Goal: Information Seeking & Learning: Understand process/instructions

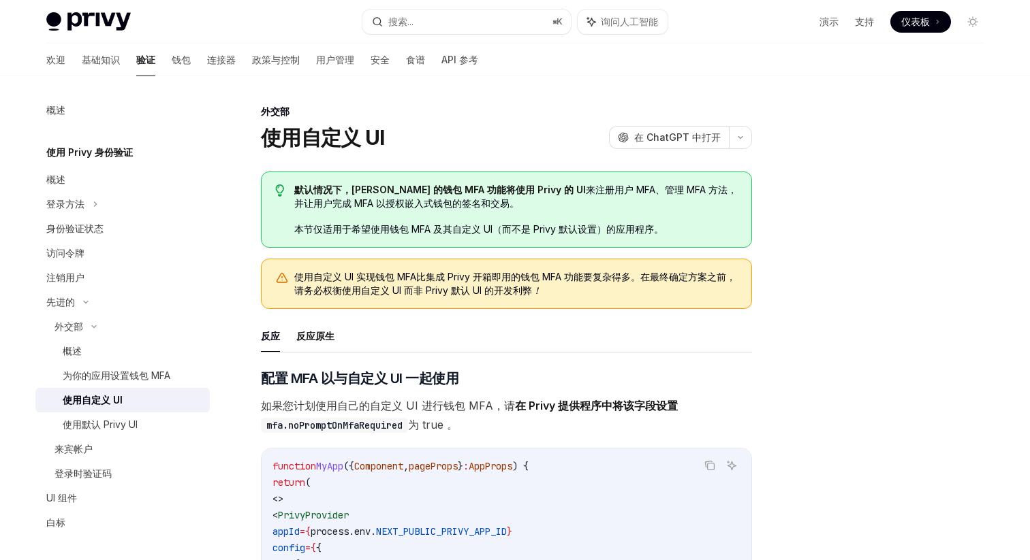
scroll to position [5511, 0]
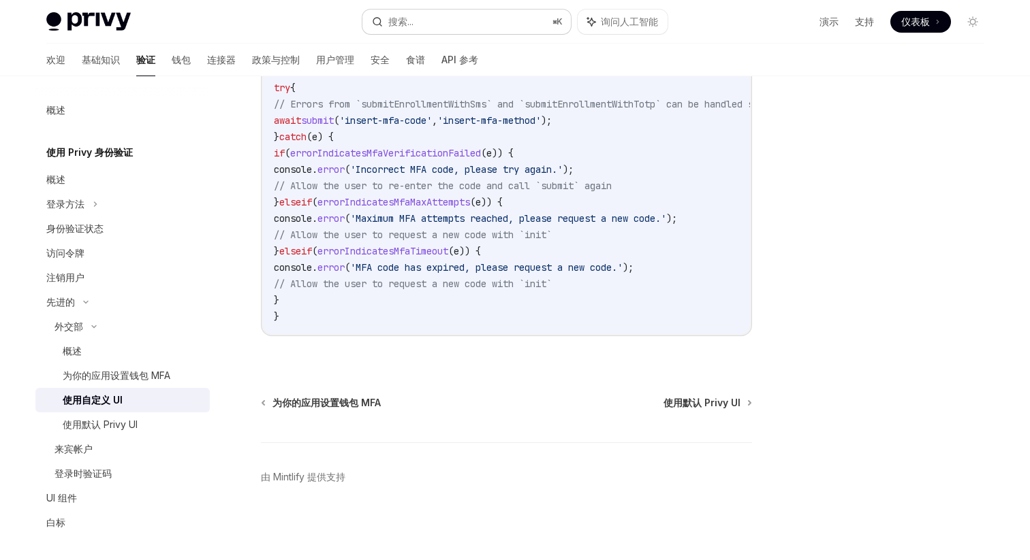
click at [477, 17] on button "搜索... ⌘ K" at bounding box center [466, 22] width 208 height 25
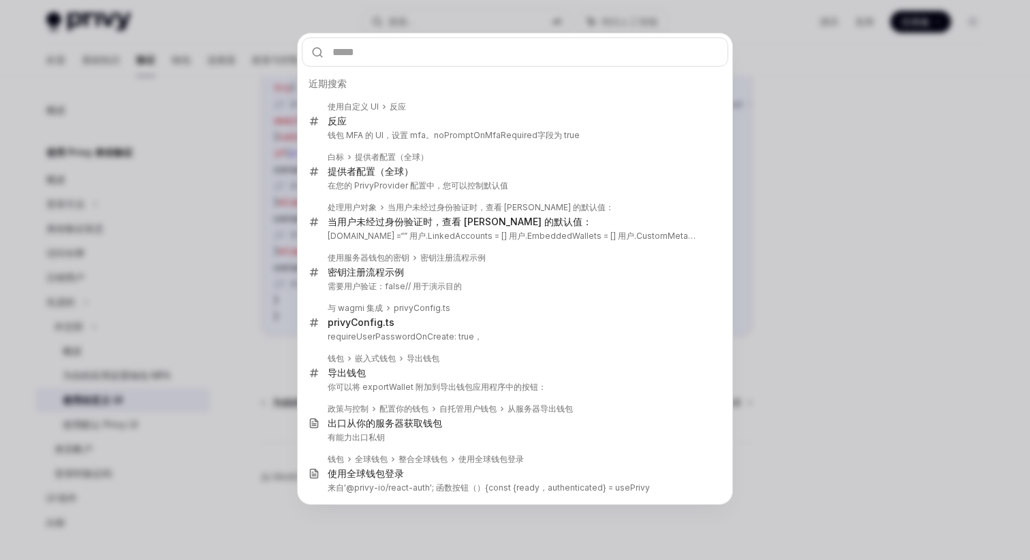
type input "**********"
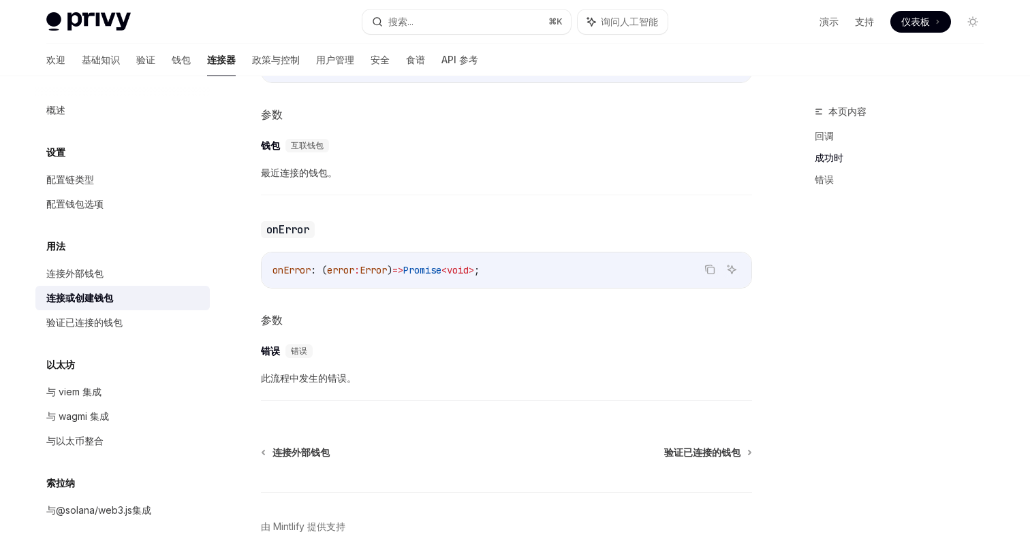
scroll to position [884, 0]
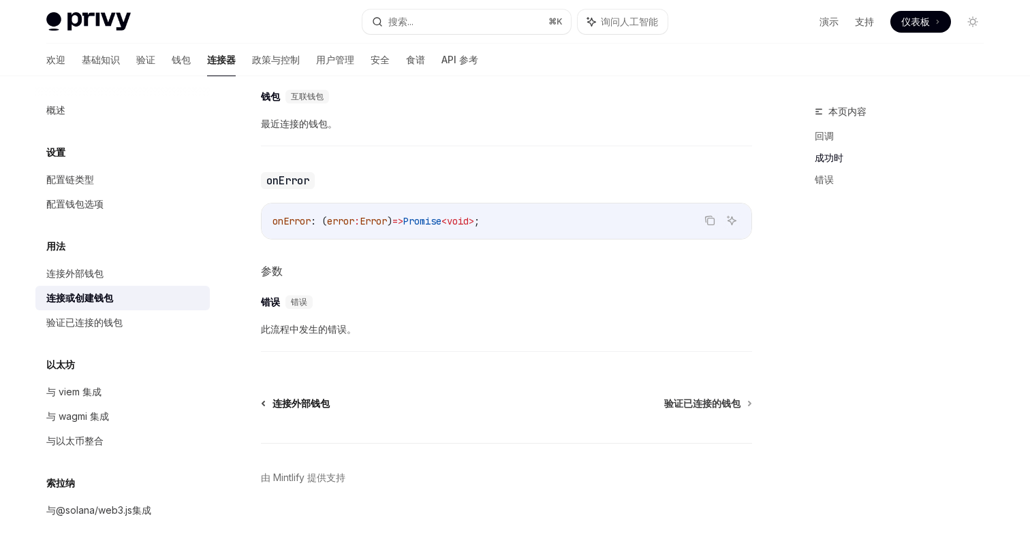
click at [312, 399] on font "连接外部钱包" at bounding box center [300, 404] width 57 height 12
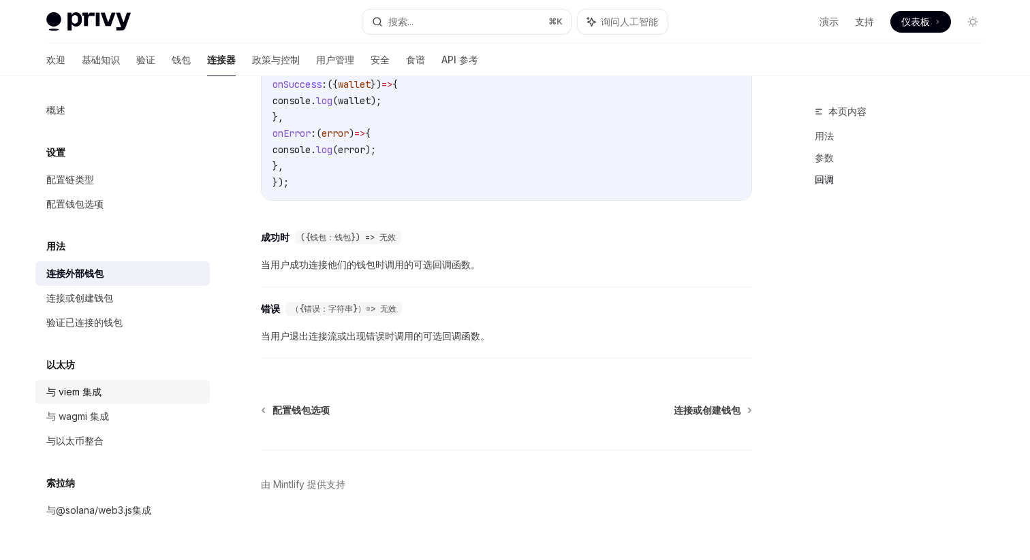
scroll to position [902, 0]
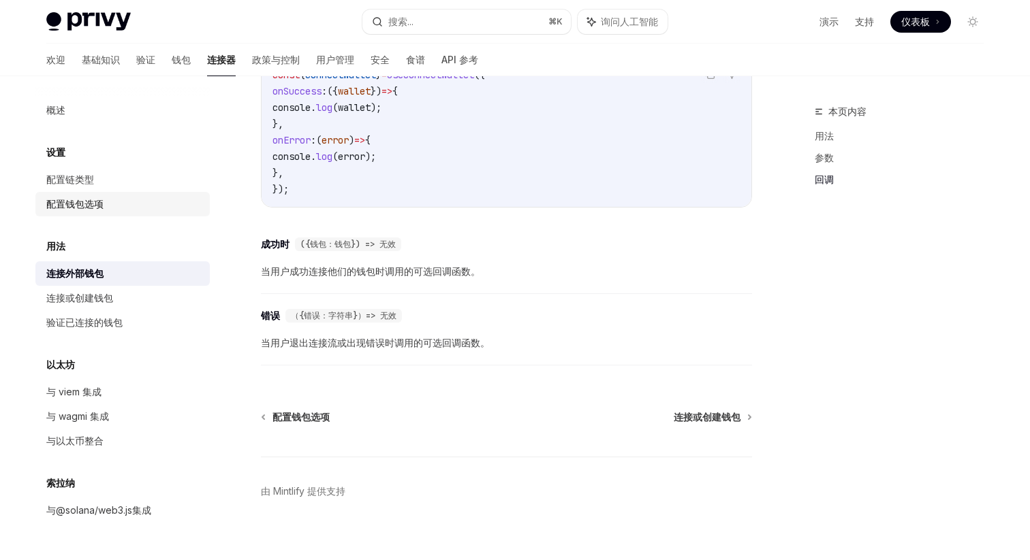
click at [103, 211] on div "配置钱包选项" at bounding box center [74, 204] width 57 height 16
type textarea "*"
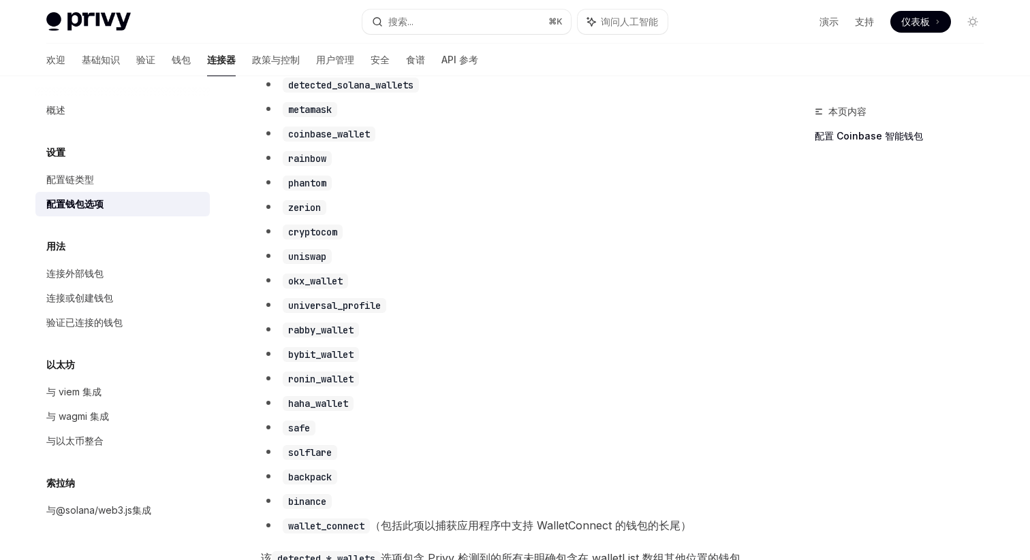
scroll to position [764, 0]
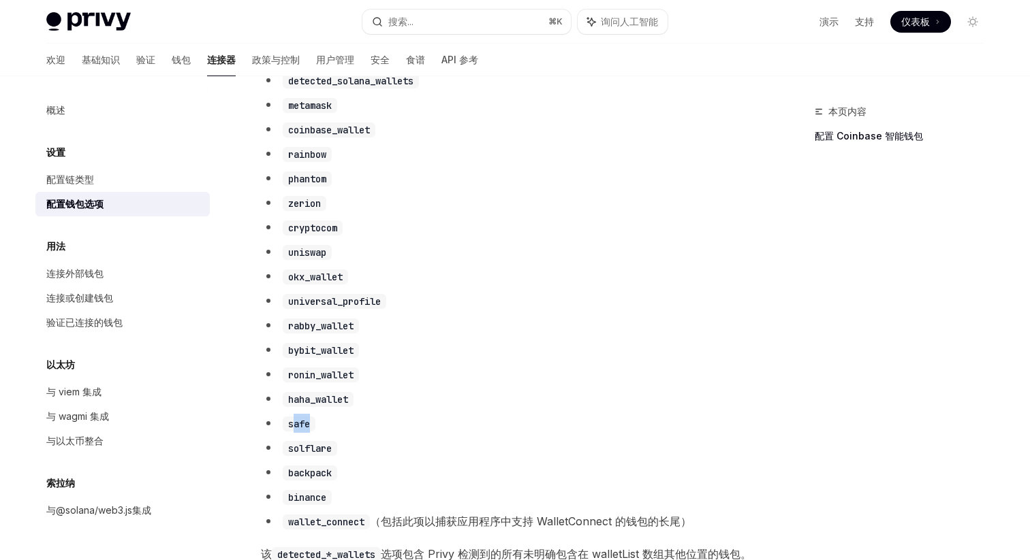
drag, startPoint x: 291, startPoint y: 428, endPoint x: 353, endPoint y: 428, distance: 61.3
click at [353, 428] on li "safe" at bounding box center [506, 423] width 491 height 19
click at [353, 407] on code "haha_wallet" at bounding box center [318, 399] width 71 height 15
drag, startPoint x: 292, startPoint y: 435, endPoint x: 332, endPoint y: 435, distance: 40.2
click at [332, 433] on li "safe" at bounding box center [506, 423] width 491 height 19
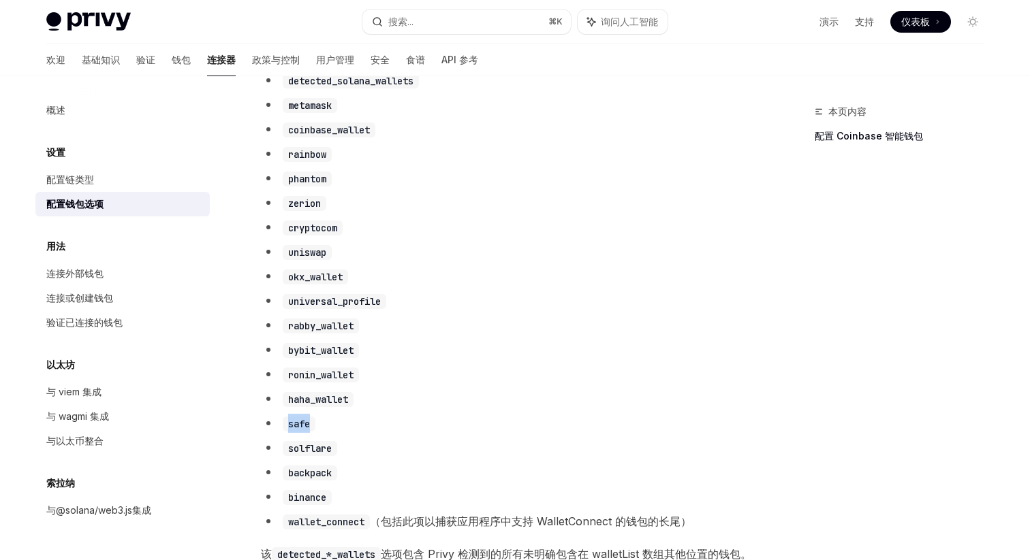
drag, startPoint x: 289, startPoint y: 434, endPoint x: 337, endPoint y: 434, distance: 47.7
click at [337, 433] on li "safe" at bounding box center [506, 423] width 491 height 19
copy code "safe"
drag, startPoint x: 288, startPoint y: 287, endPoint x: 360, endPoint y: 287, distance: 71.5
click at [360, 286] on li "okx_wallet" at bounding box center [506, 276] width 491 height 19
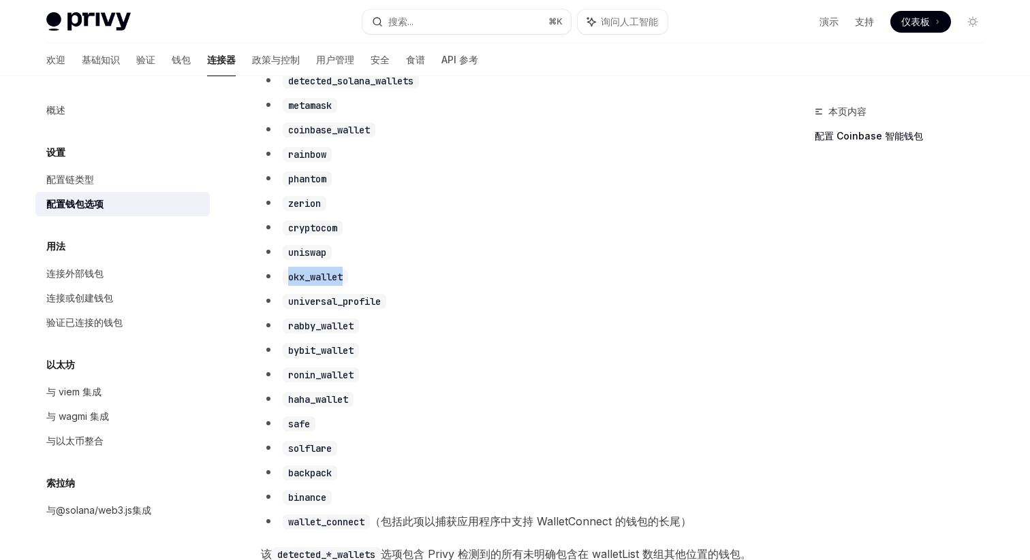
copy code "okx_wallet"
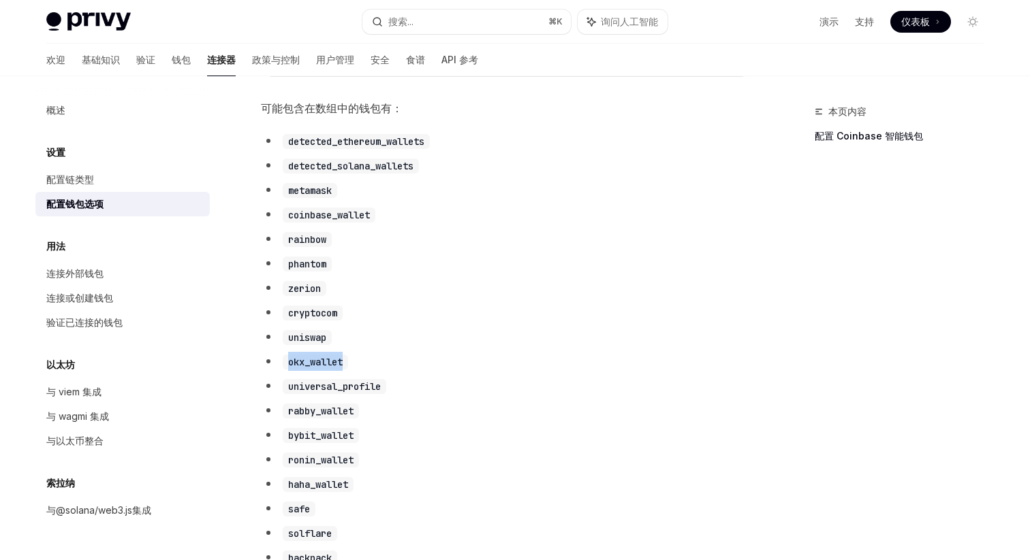
scroll to position [664, 0]
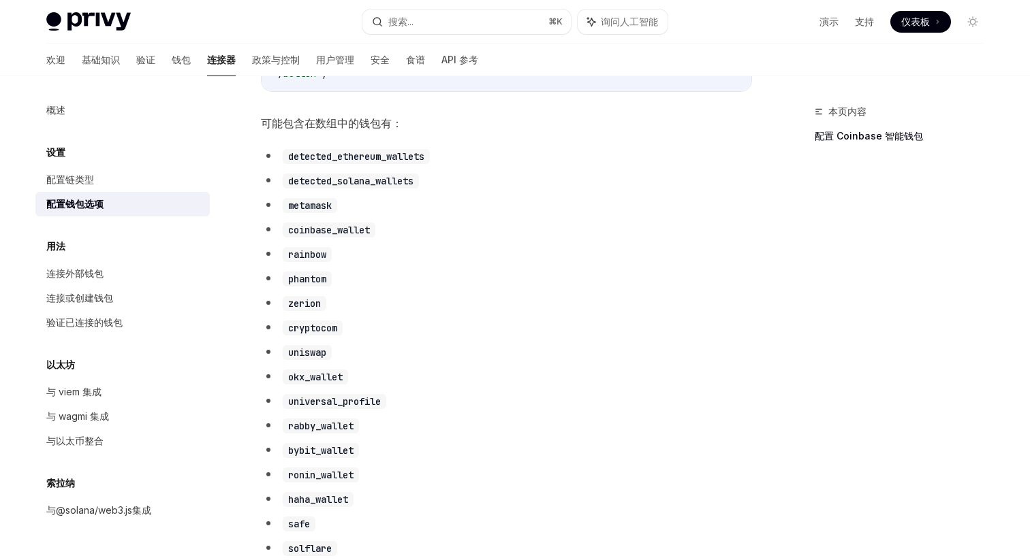
click at [464, 337] on li "cryptocom" at bounding box center [506, 327] width 491 height 19
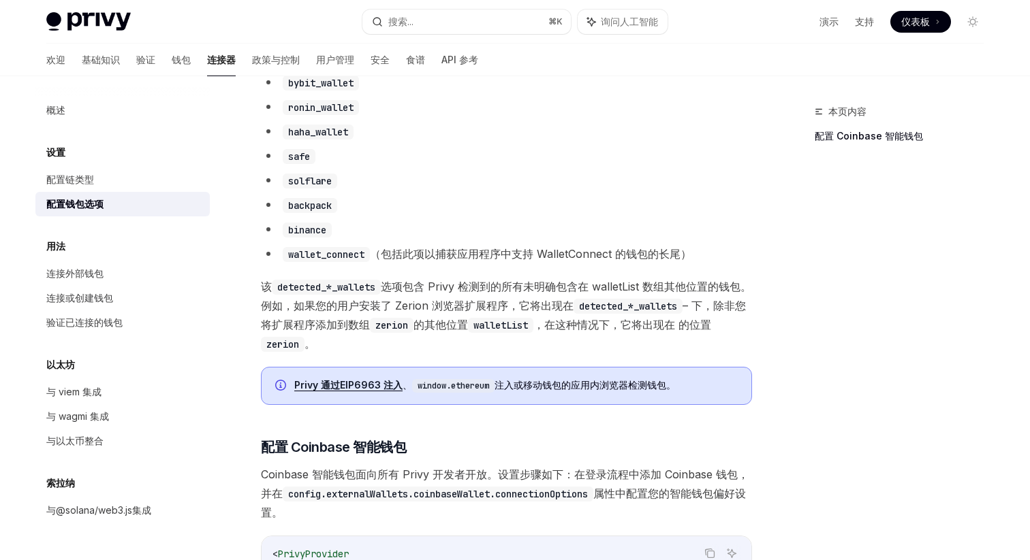
scroll to position [1141, 0]
